Goal: Task Accomplishment & Management: Complete application form

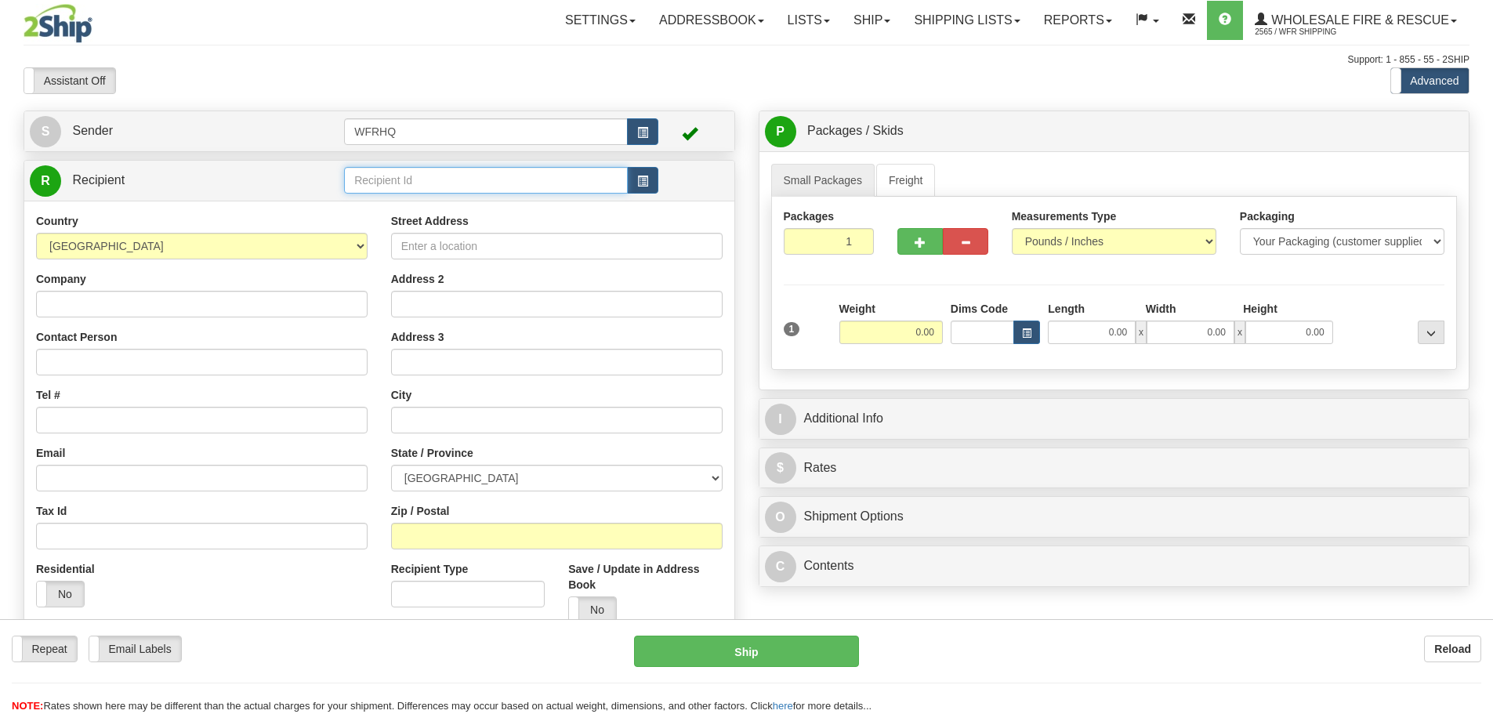
click at [447, 186] on input "text" at bounding box center [486, 180] width 284 height 27
type input "Chao483"
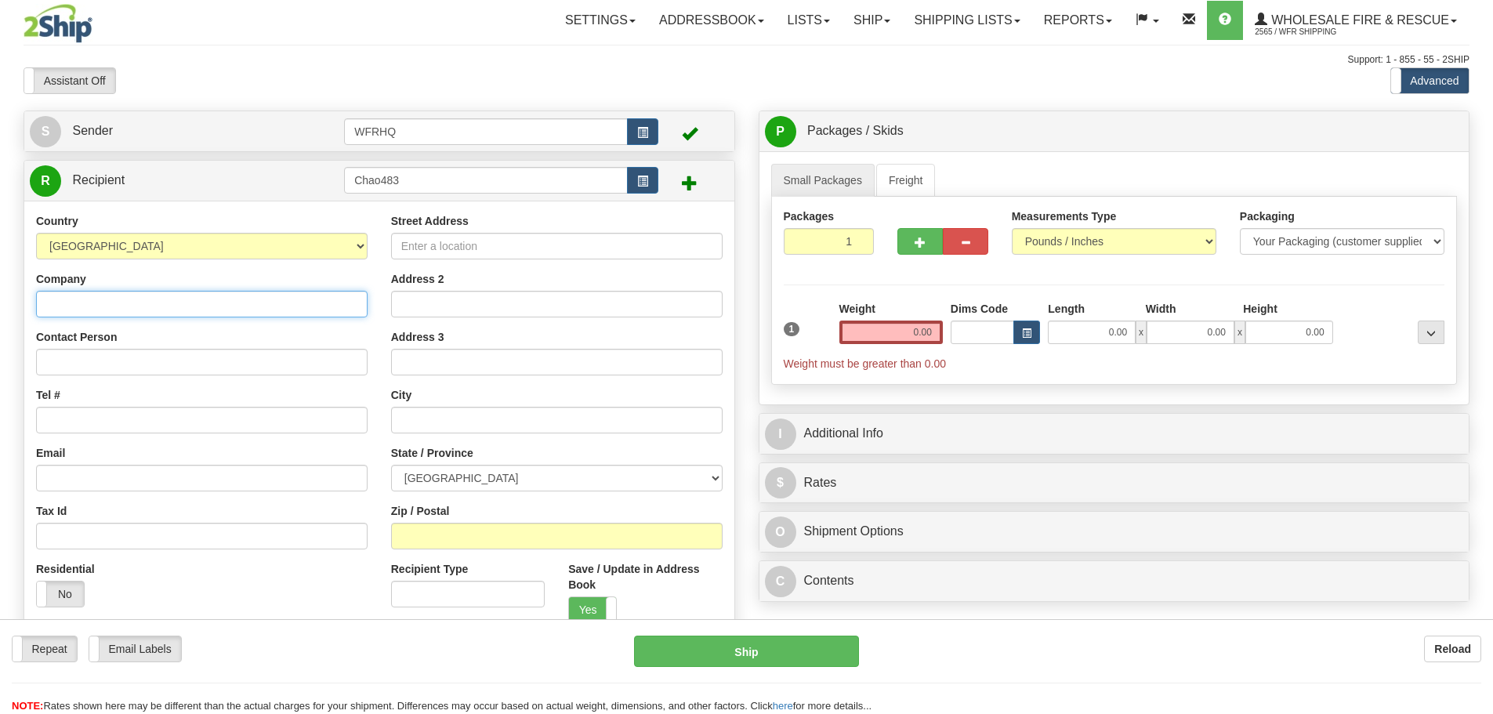
click at [93, 302] on input "Company" at bounding box center [201, 304] width 331 height 27
type input "Chaos Fire Service"
drag, startPoint x: 162, startPoint y: 305, endPoint x: 3, endPoint y: 311, distance: 159.2
click at [3, 311] on div "Toggle navigation Settings Shipping Preferences Fields Preferences New" at bounding box center [746, 416] width 1493 height 833
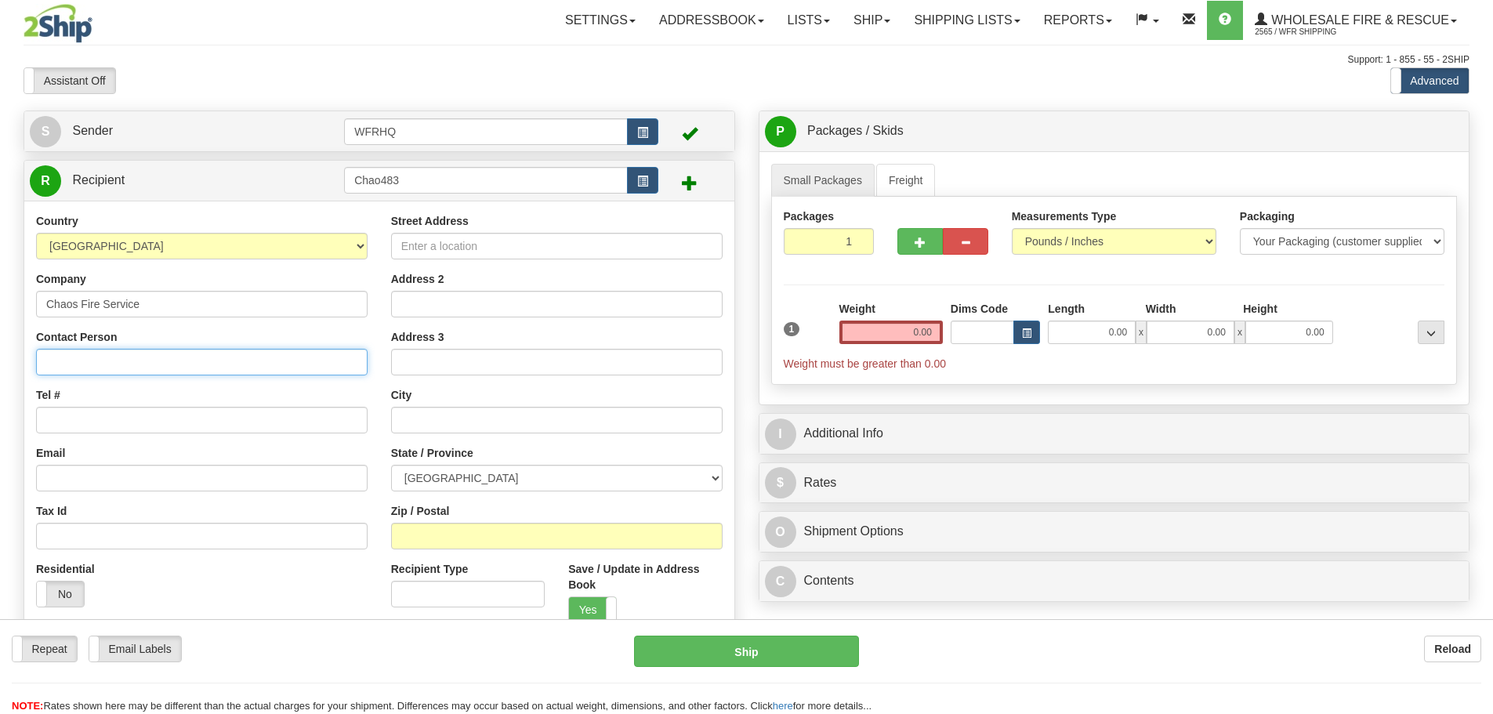
click at [158, 365] on input "Contact Person" at bounding box center [201, 362] width 331 height 27
paste input "Chaos Fire Service"
type input "Chaos Fire Service"
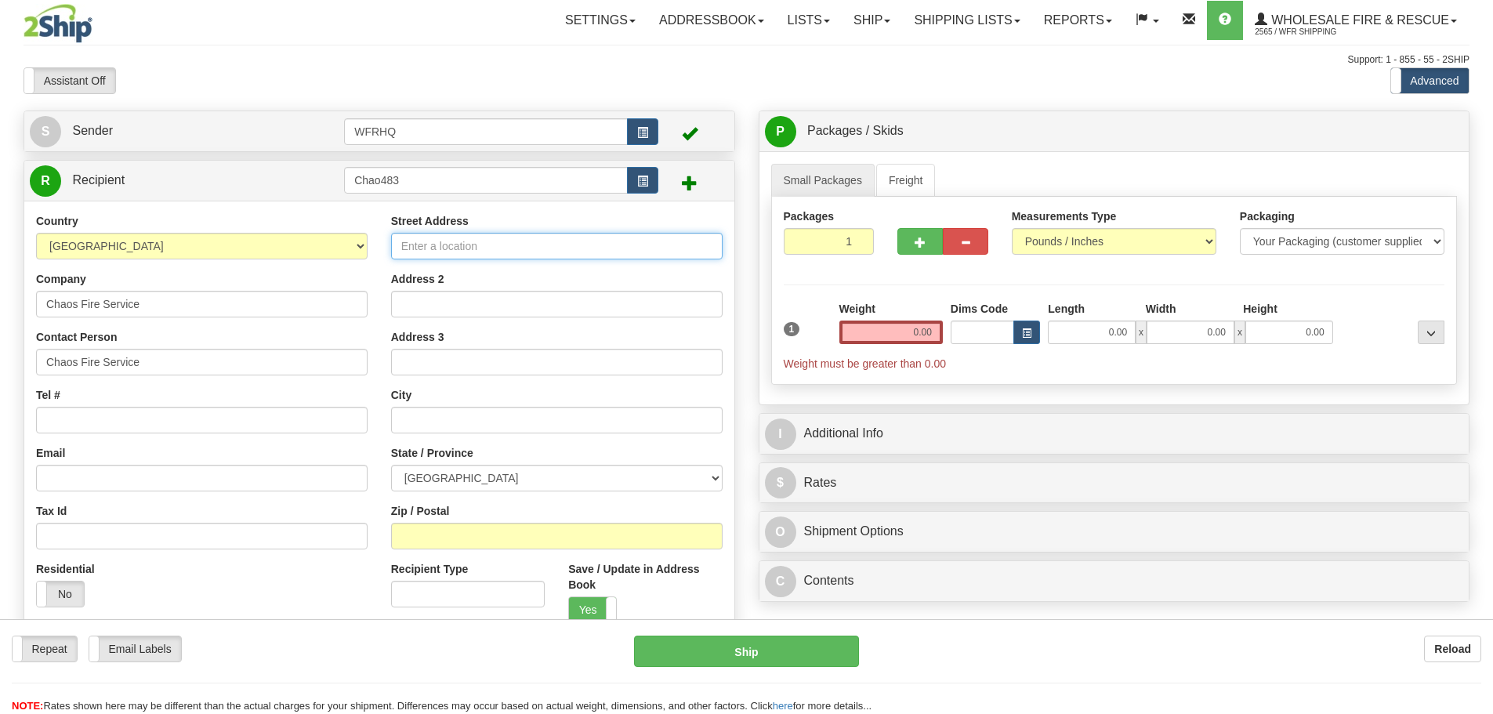
click at [429, 248] on input "Street Address" at bounding box center [556, 246] width 331 height 27
type input "Box 483"
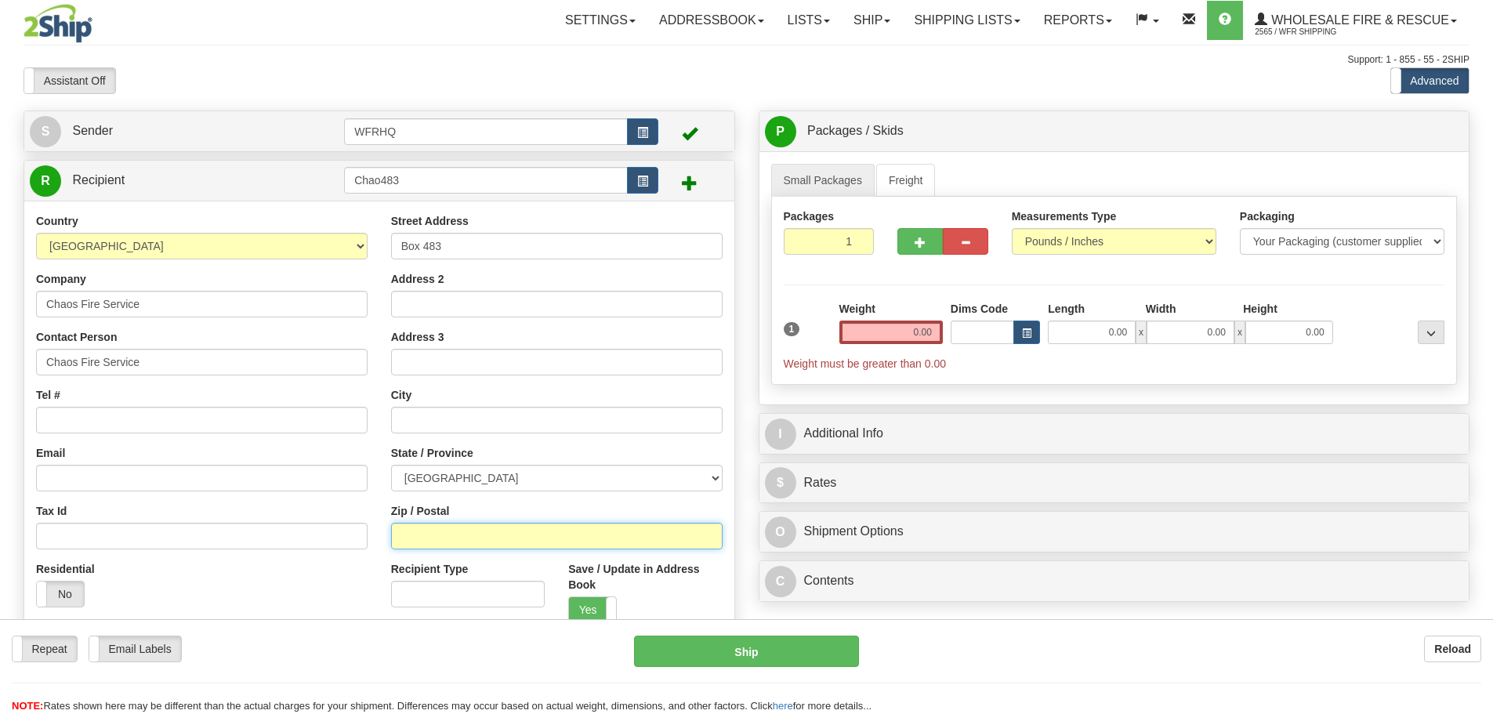
type input "T"
type input "S0K0C0"
type input "ALLAN"
select select "SK"
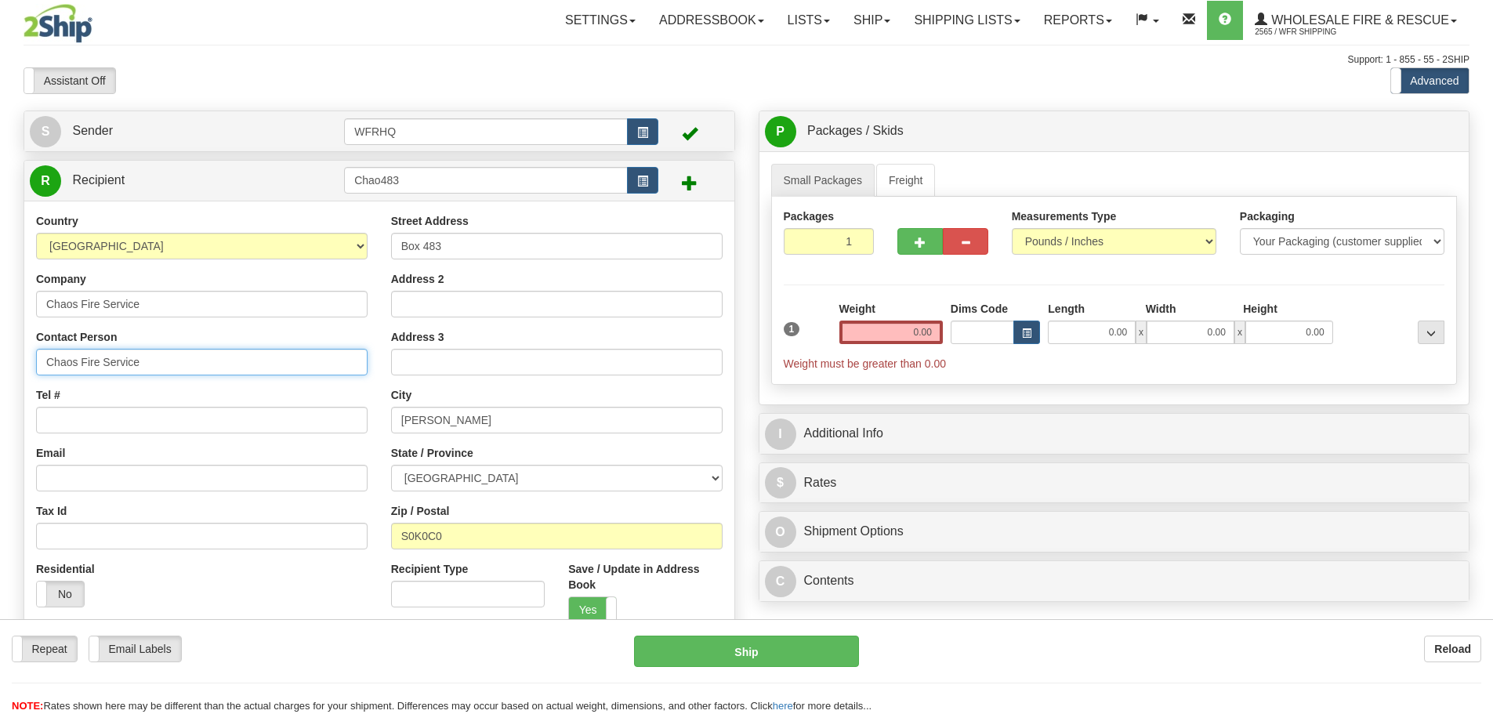
drag, startPoint x: 156, startPoint y: 362, endPoint x: -61, endPoint y: 360, distance: 217.1
click at [0, 360] on html "Training Course Close Toggle navigation Settings Shipping Preferences New Sende…" at bounding box center [746, 357] width 1493 height 714
type input "Robin Santo"
click at [85, 424] on input "306-3809022" at bounding box center [201, 420] width 331 height 27
type input "306-380-9022"
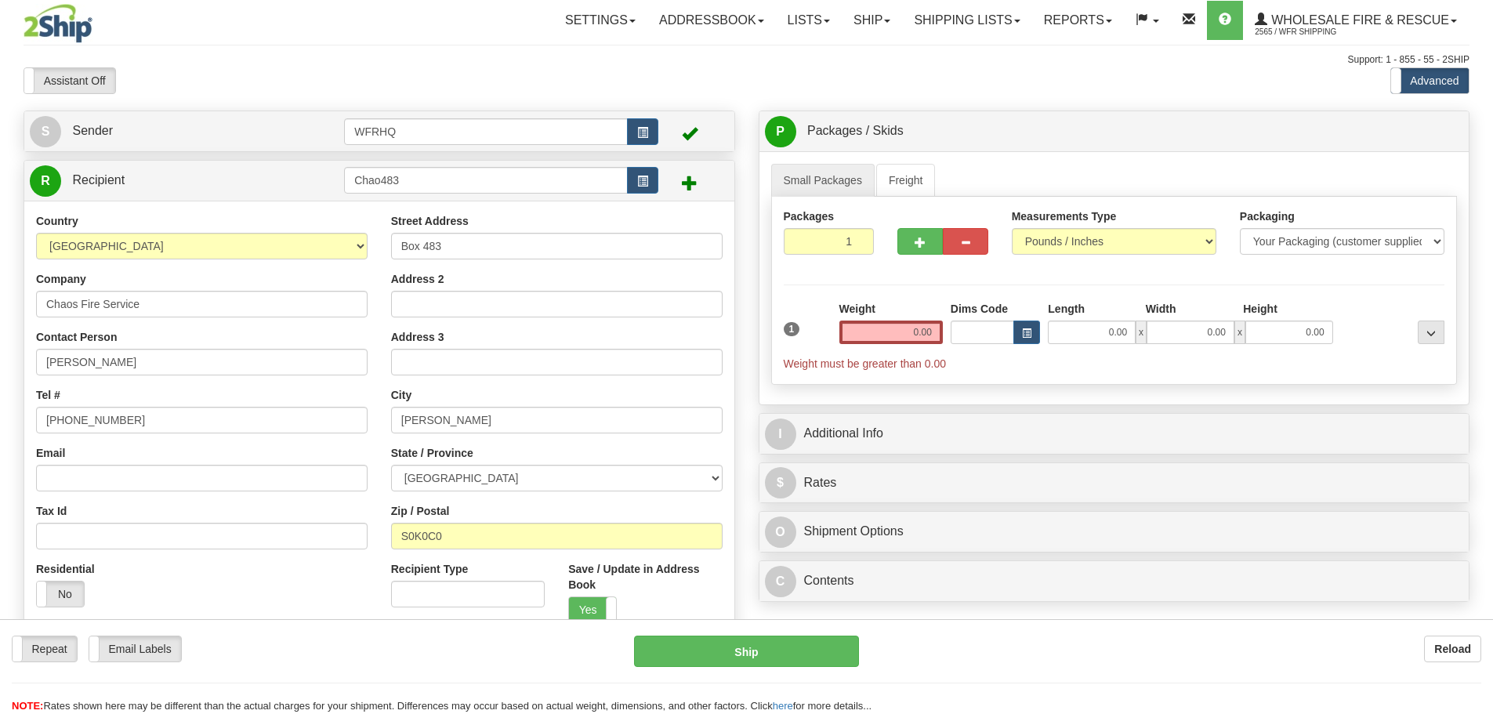
click at [421, 31] on div "Settings Shipping Preferences Fields Preferences New Store Connections Addressb…" at bounding box center [873, 20] width 1192 height 39
click at [912, 328] on input "0.00" at bounding box center [890, 332] width 103 height 24
click at [900, 328] on input "text" at bounding box center [890, 332] width 103 height 24
type input "2.00"
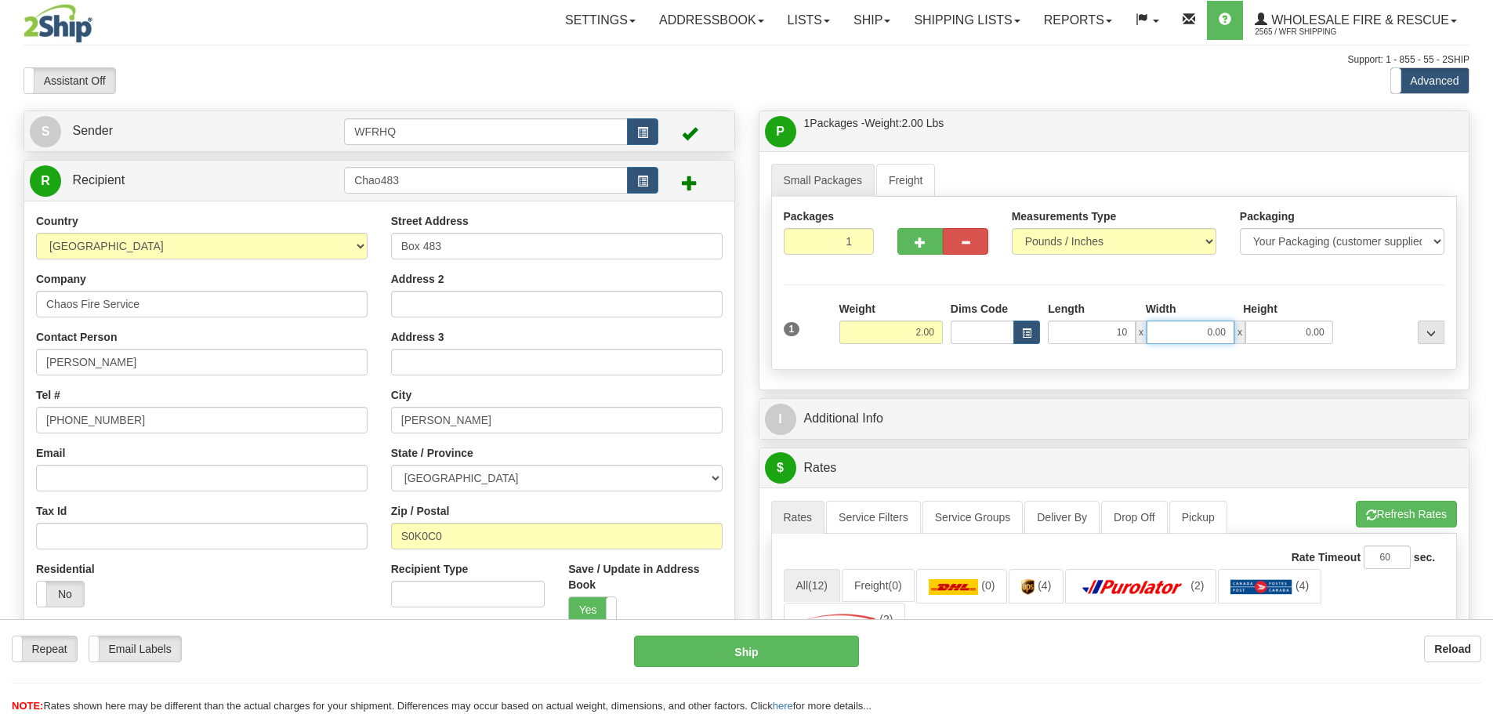
type input "10.00"
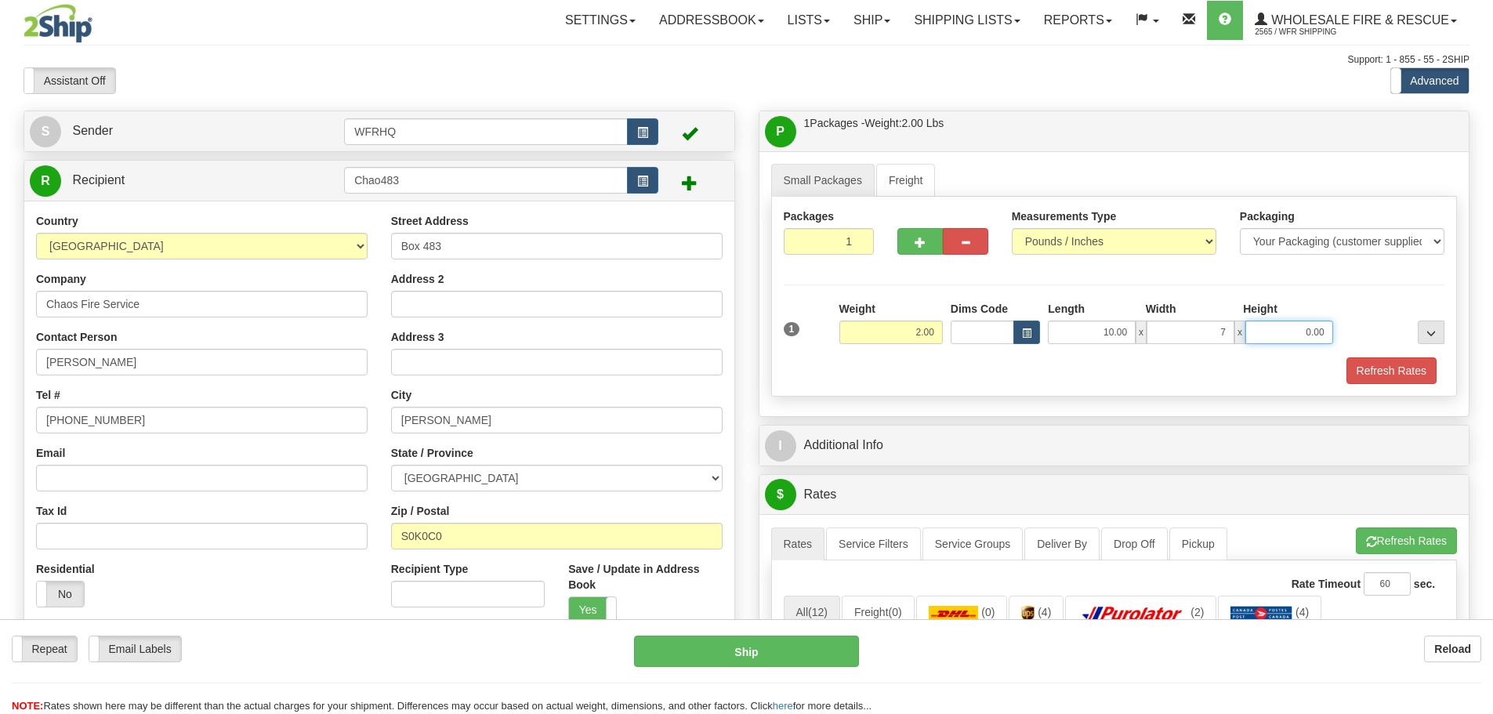
type input "7.00"
type input "6.00"
drag, startPoint x: 902, startPoint y: 325, endPoint x: 967, endPoint y: 315, distance: 65.8
click at [967, 315] on div "1 Weight 2.00 Dims Code x x" at bounding box center [1114, 329] width 669 height 56
type input "8.00"
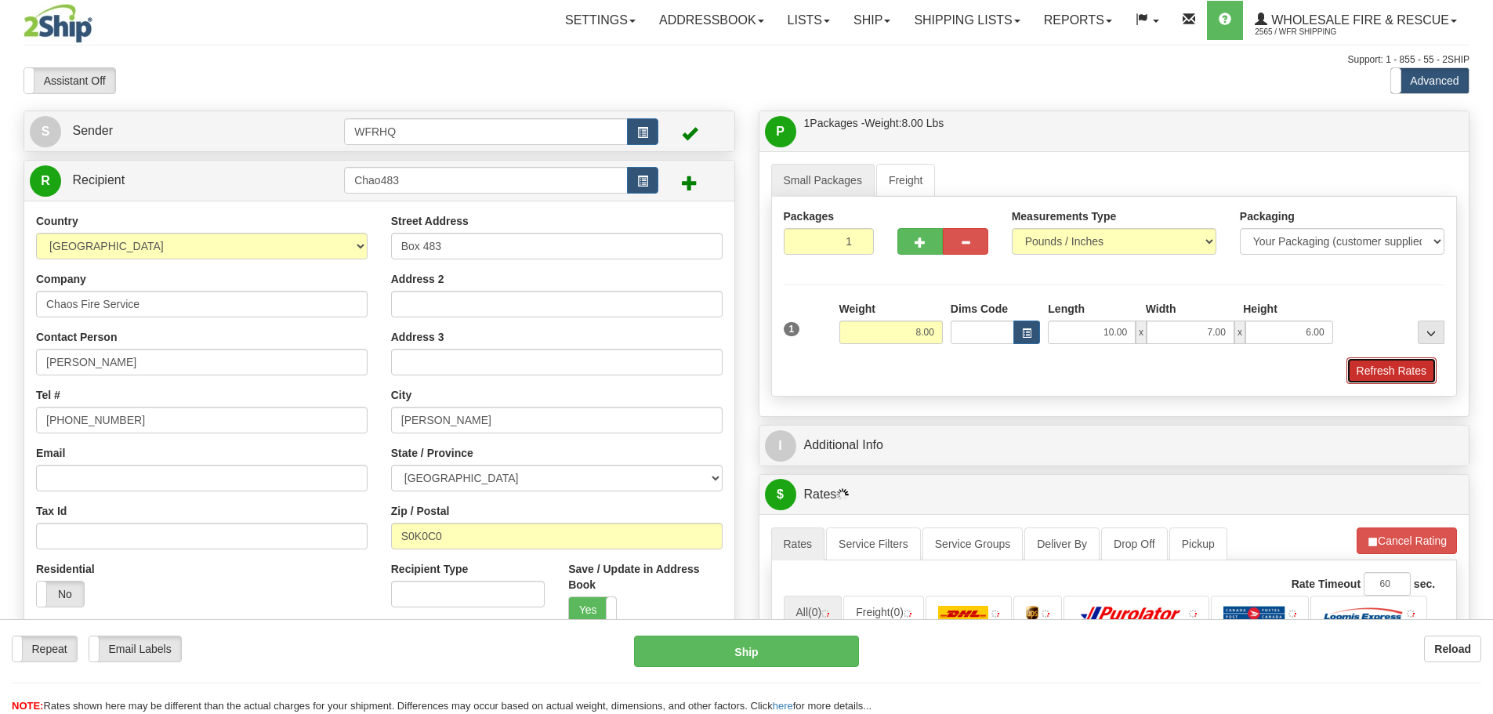
click at [1363, 366] on button "Refresh Rates" at bounding box center [1391, 370] width 90 height 27
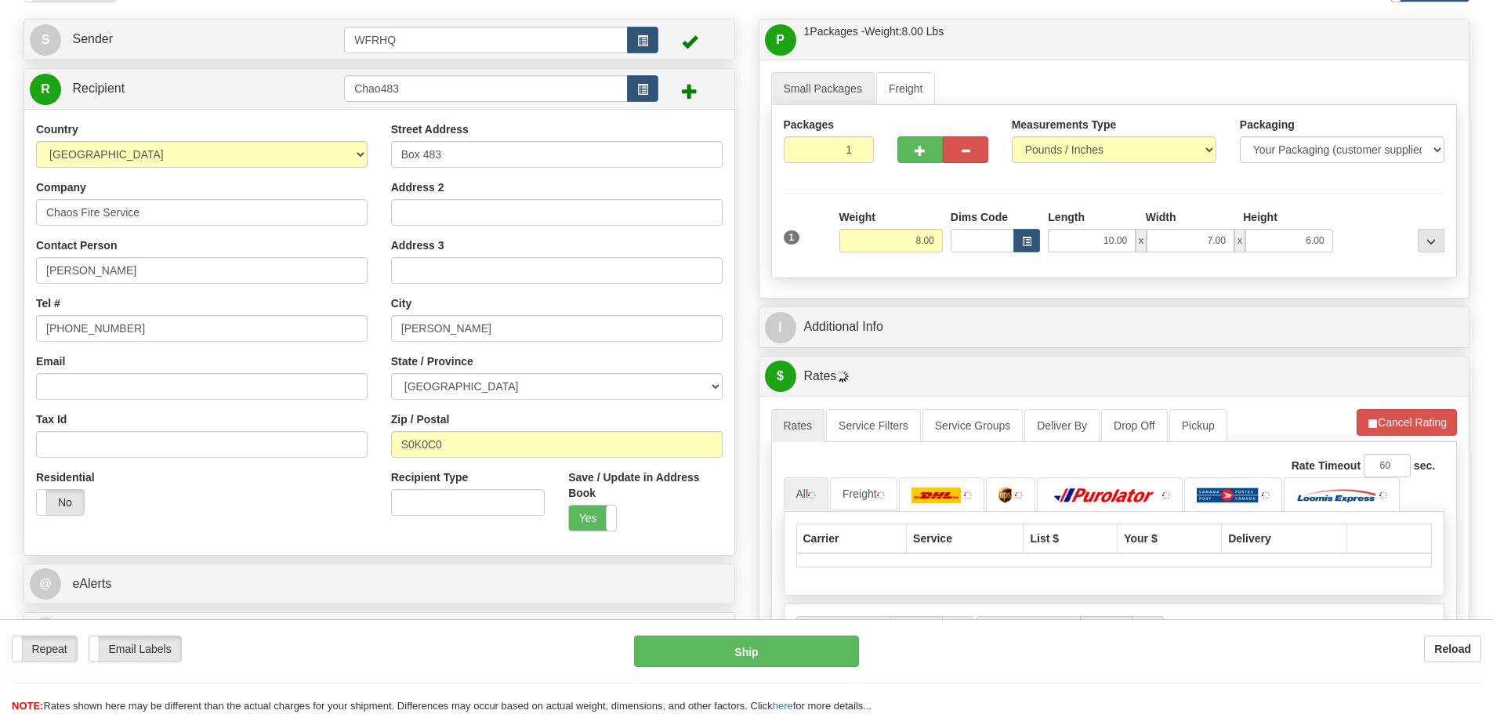
scroll to position [235, 0]
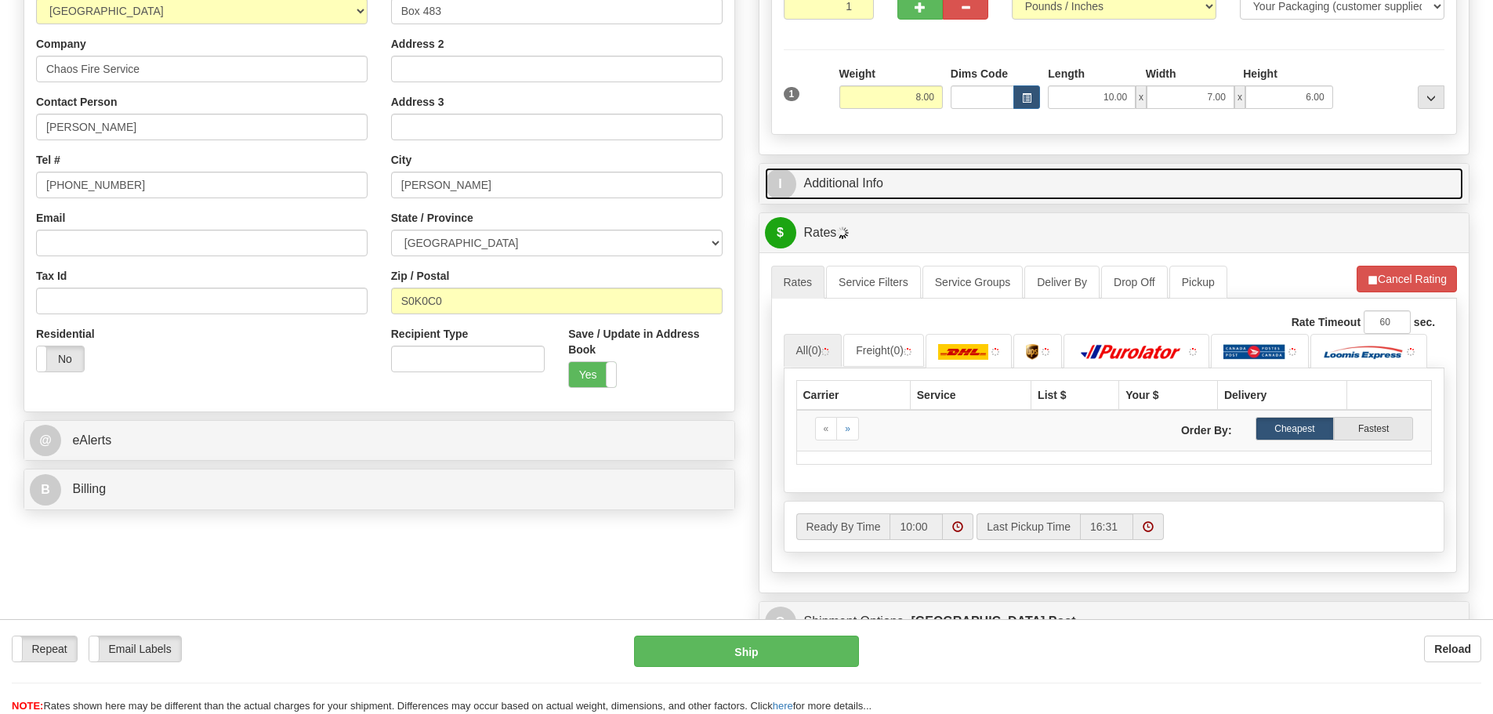
click at [895, 171] on link "I Additional Info" at bounding box center [1114, 184] width 699 height 32
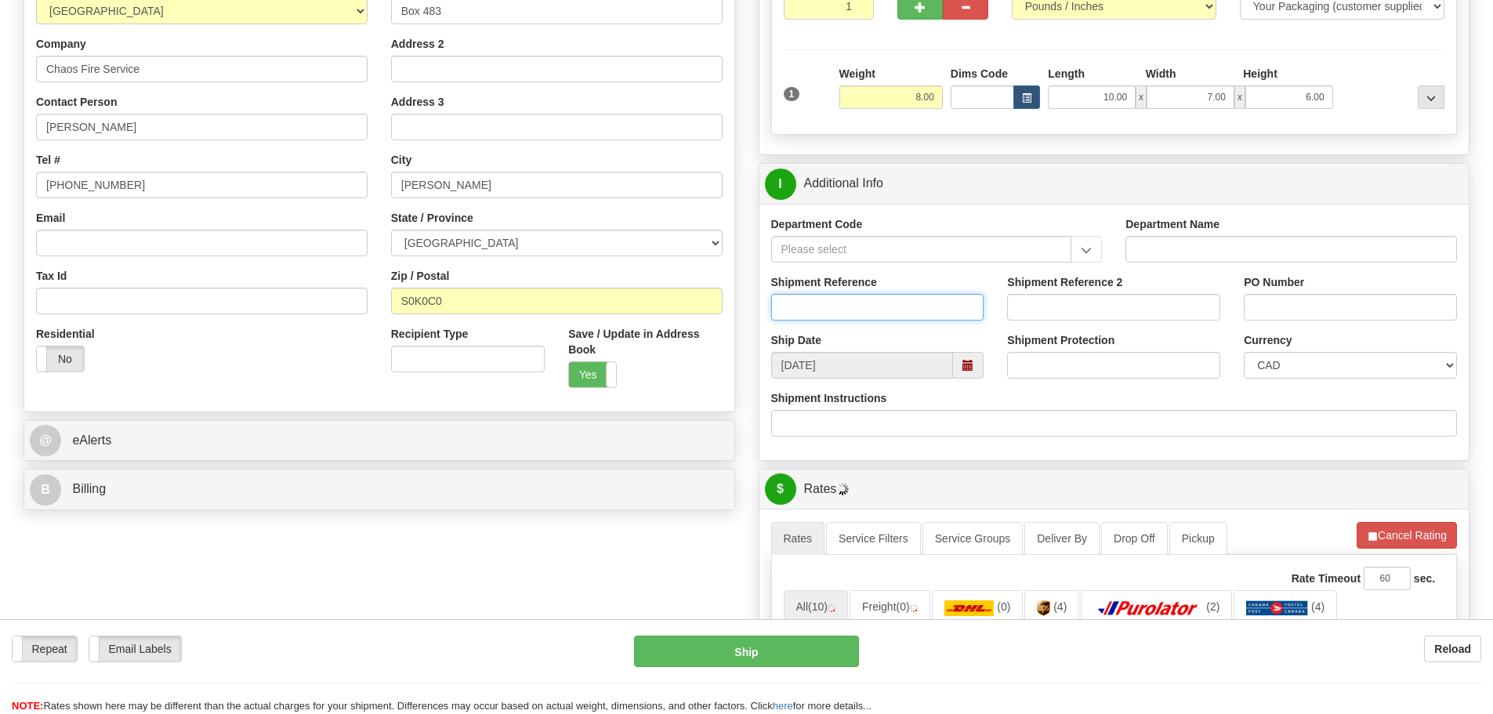
click at [846, 302] on input "Shipment Reference" at bounding box center [877, 307] width 213 height 27
click at [849, 305] on input "RO/" at bounding box center [877, 307] width 213 height 27
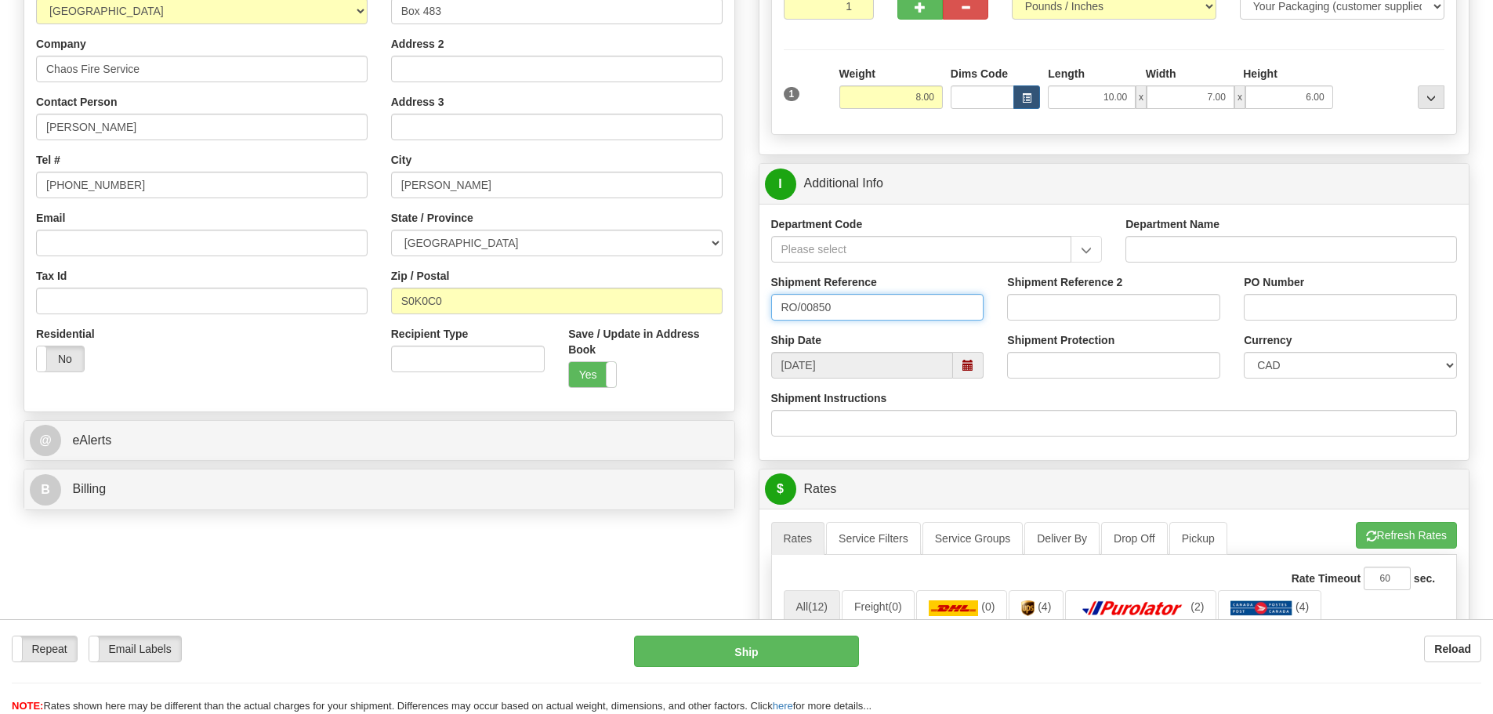
type input "RO/00850"
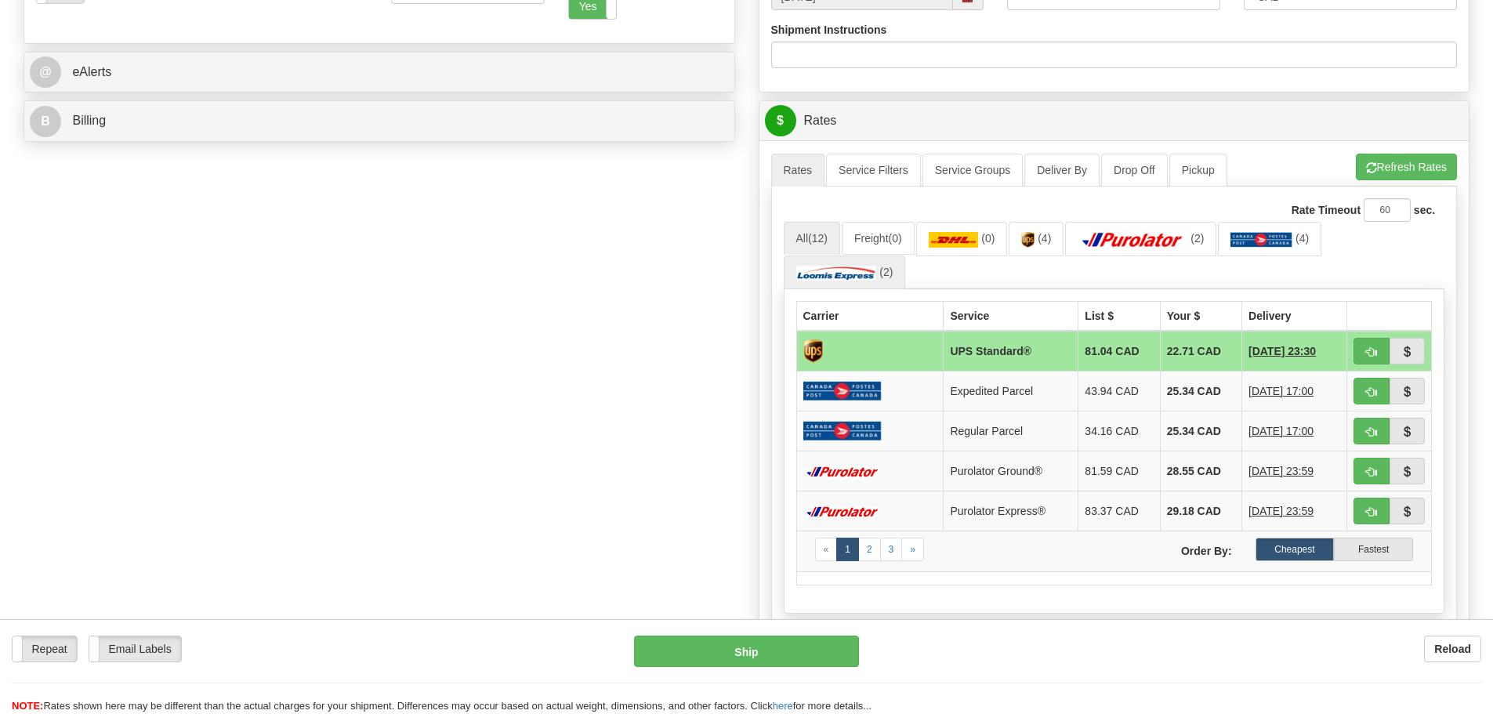
scroll to position [627, 0]
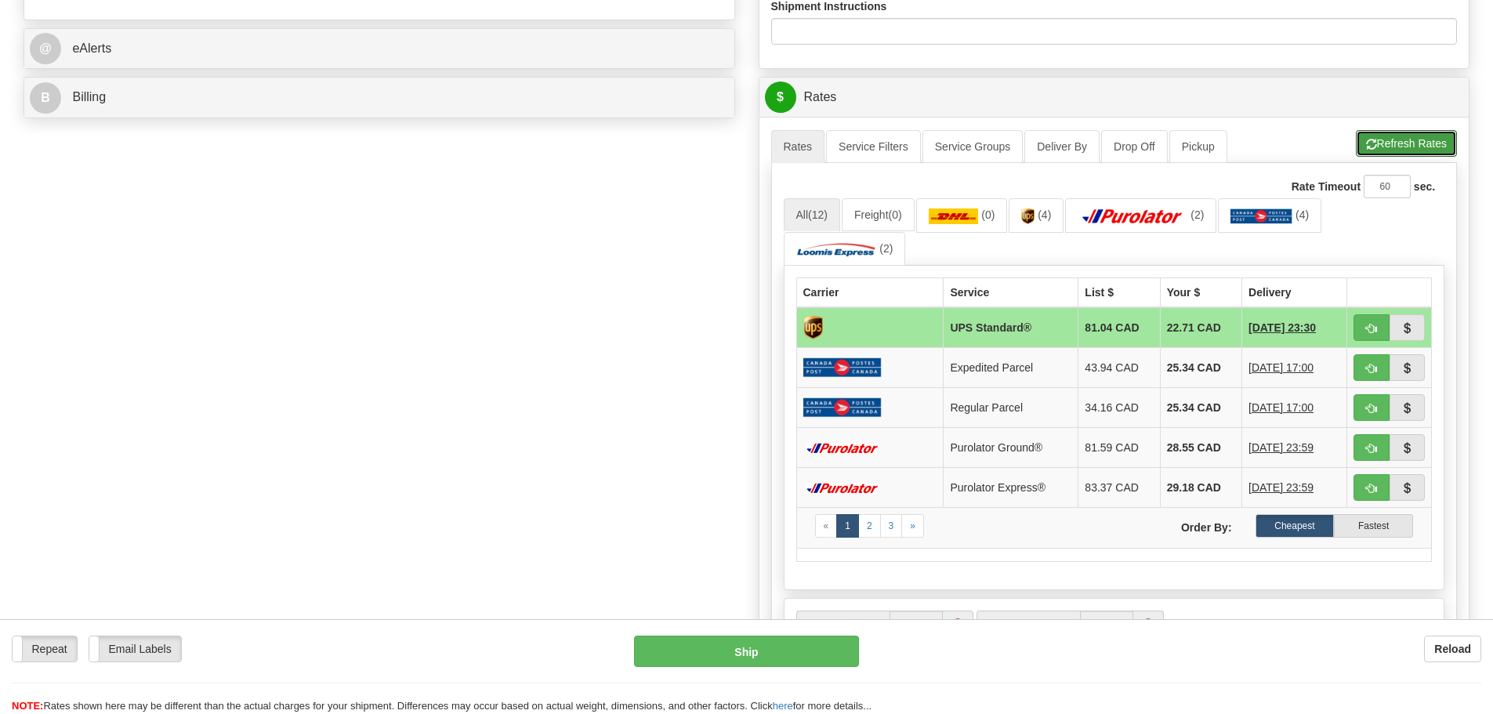
click at [1428, 135] on button "Refresh Rates" at bounding box center [1406, 143] width 101 height 27
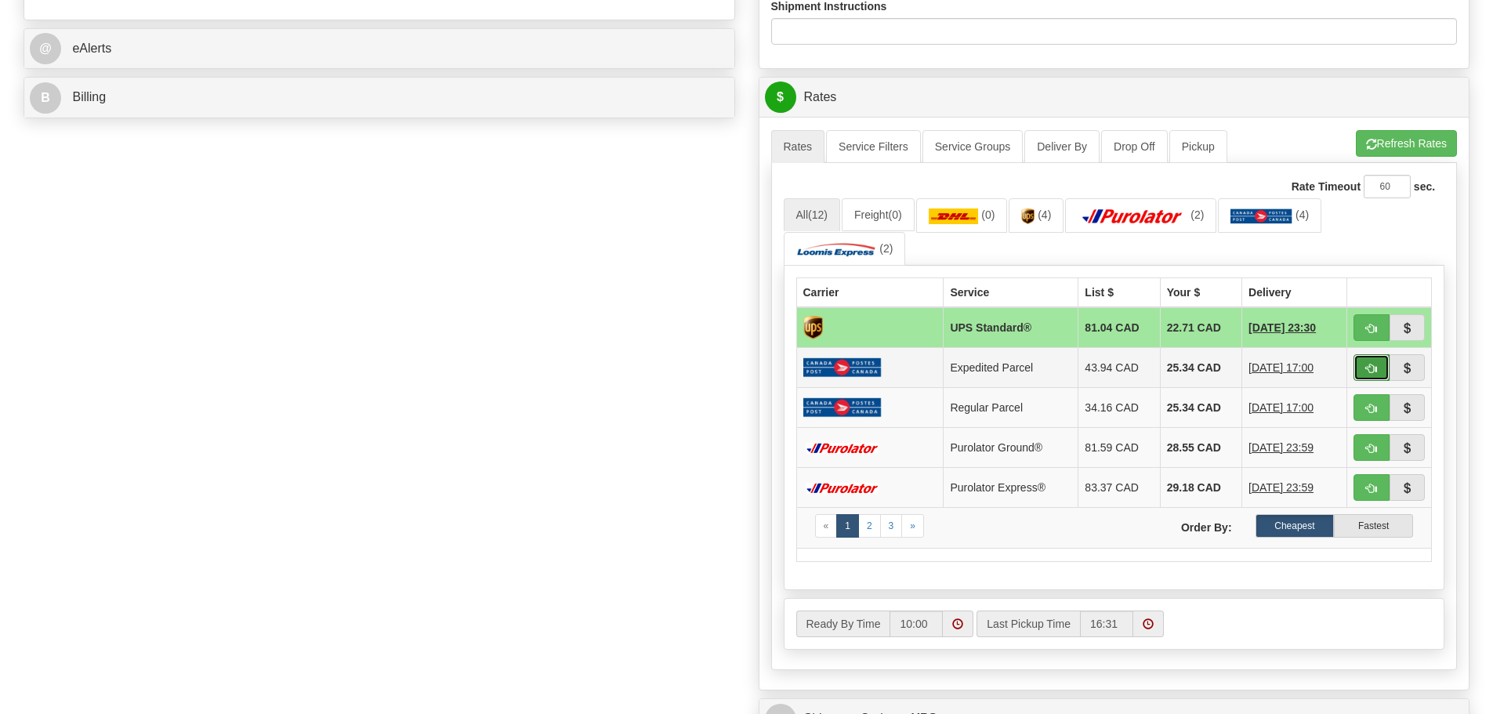
click at [1370, 364] on span "button" at bounding box center [1371, 369] width 11 height 10
type input "DOM.EP"
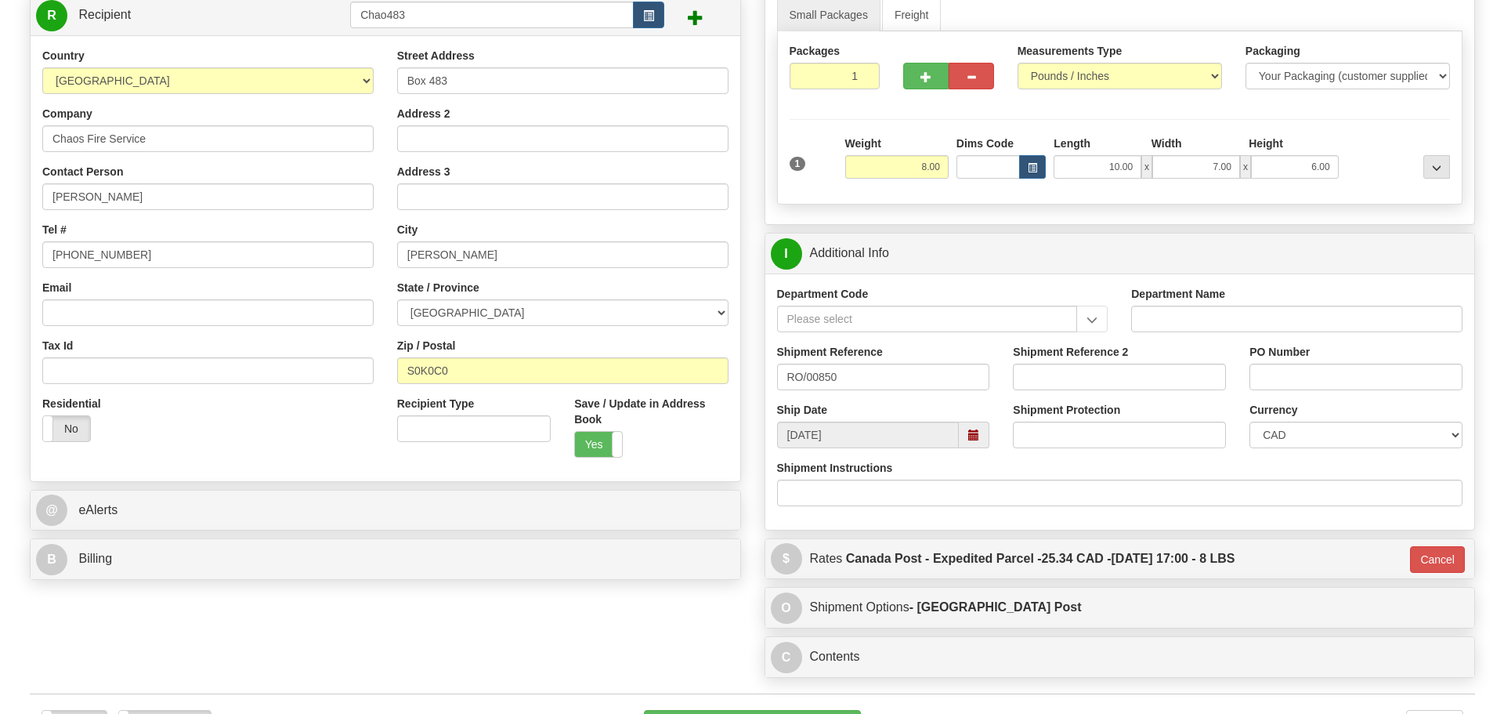
scroll to position [313, 0]
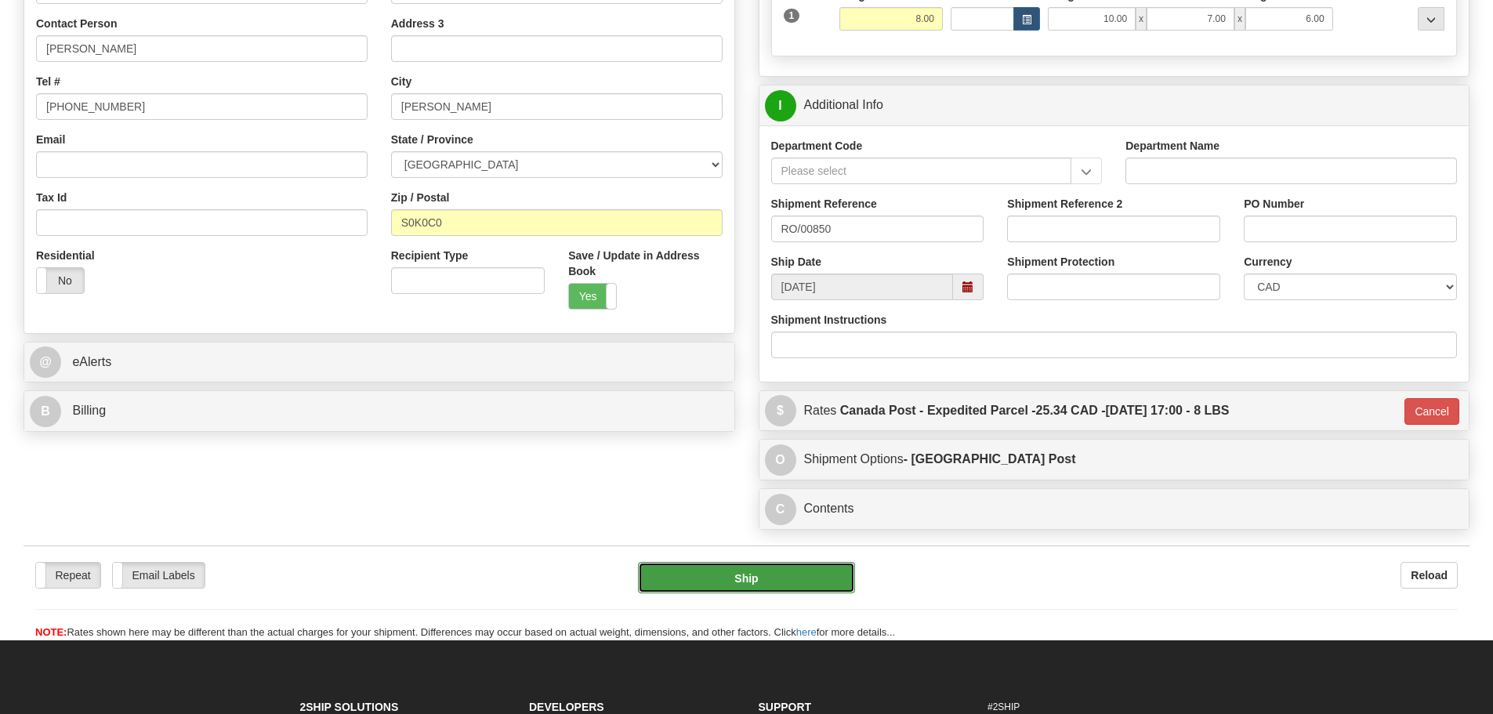
click at [725, 575] on button "Ship" at bounding box center [746, 577] width 217 height 31
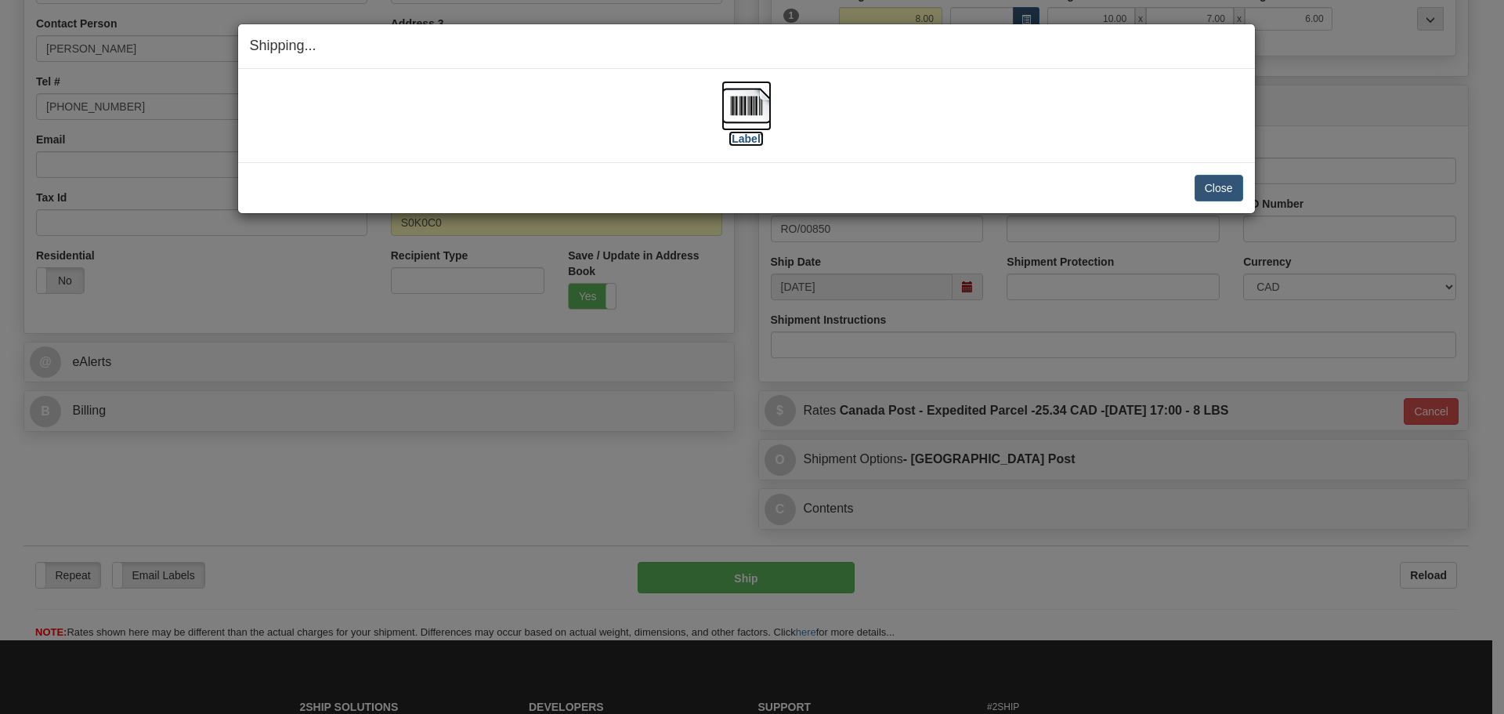
click at [741, 100] on img at bounding box center [747, 106] width 50 height 50
click at [1222, 189] on button "Close" at bounding box center [1219, 188] width 49 height 27
